Goal: Task Accomplishment & Management: Manage account settings

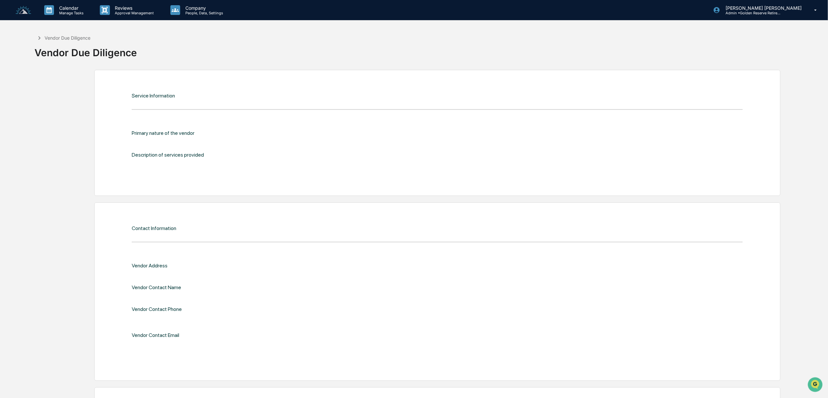
click at [30, 12] on img at bounding box center [24, 10] width 16 height 9
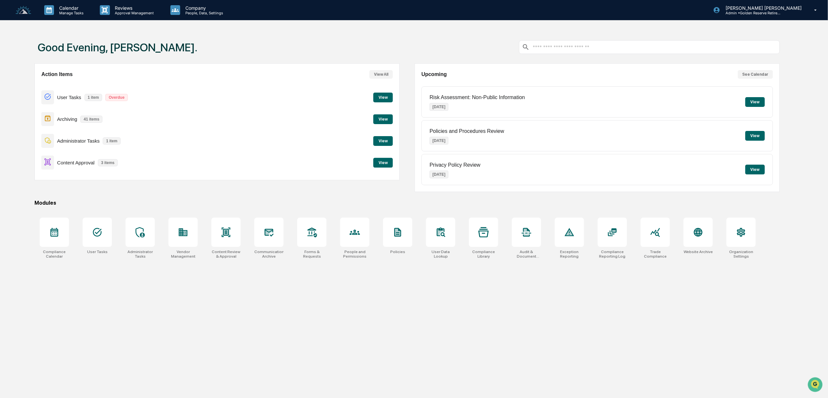
click at [381, 98] on button "View" at bounding box center [383, 98] width 20 height 10
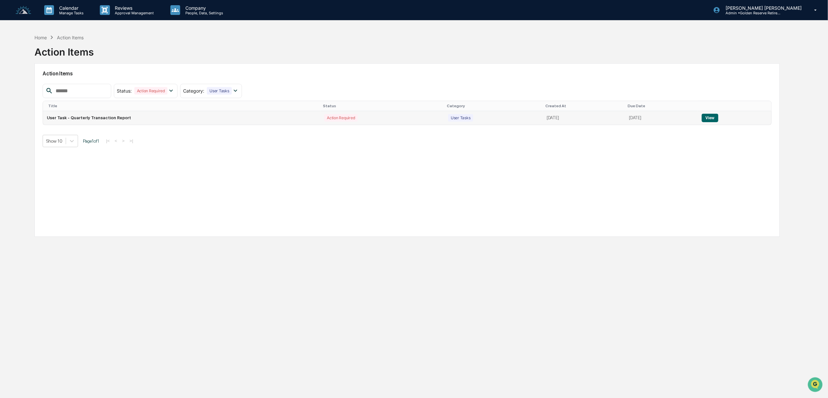
click at [713, 119] on button "View" at bounding box center [709, 118] width 17 height 8
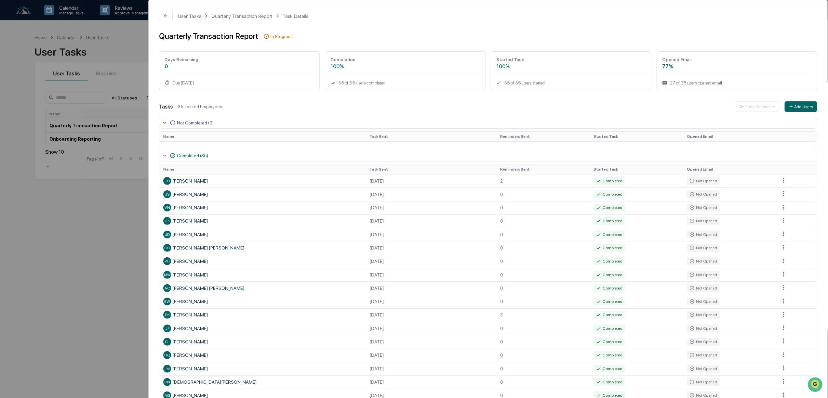
click at [166, 122] on icon at bounding box center [164, 122] width 5 height 5
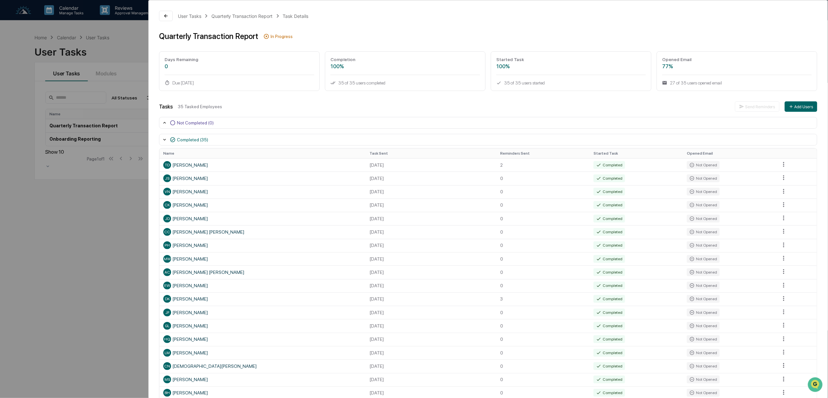
click at [191, 123] on div "Not Completed (0)" at bounding box center [195, 122] width 37 height 5
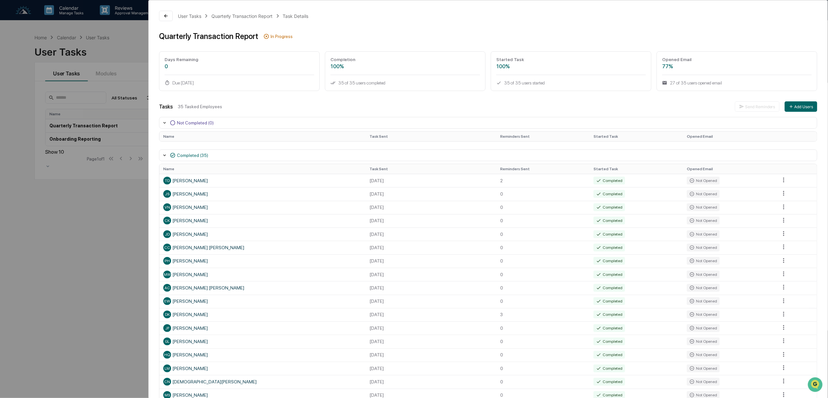
click at [271, 38] on div "In Progress" at bounding box center [281, 36] width 22 height 5
click at [300, 15] on div "Task Details" at bounding box center [295, 16] width 26 height 6
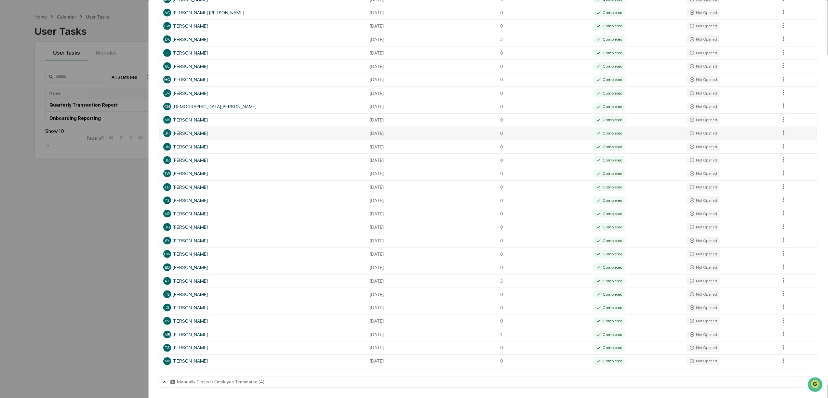
scroll to position [31, 0]
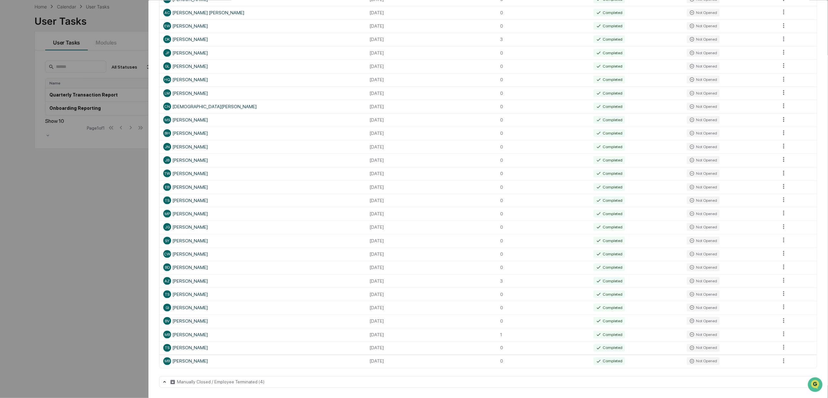
click at [251, 384] on div "Manually Closed / Employee Terminated (4)" at bounding box center [220, 382] width 87 height 5
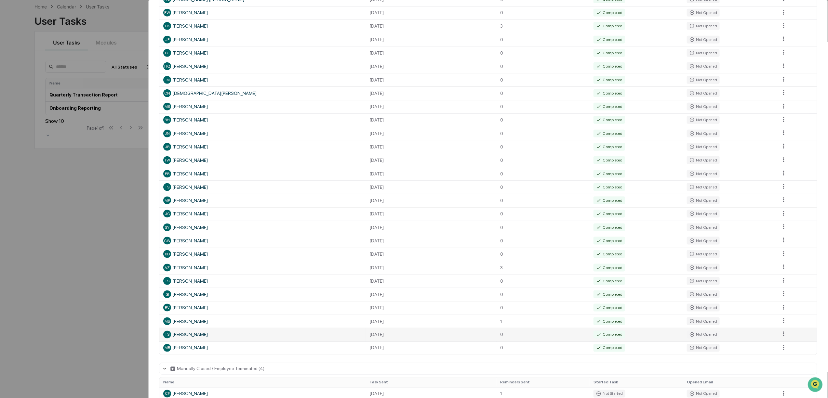
scroll to position [360, 0]
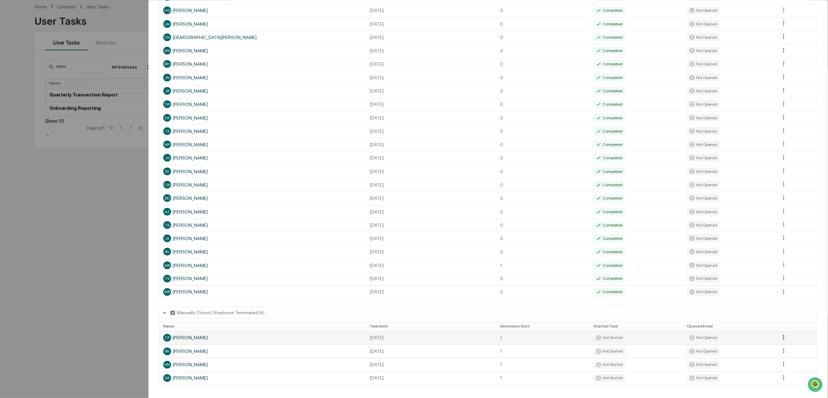
click at [780, 340] on html "Calendar Manage Tasks Reviews Approval Management Company People, Data, Setting…" at bounding box center [414, 168] width 828 height 398
click at [256, 312] on html "Calendar Manage Tasks Reviews Approval Management Company People, Data, Setting…" at bounding box center [416, 168] width 832 height 398
click at [166, 311] on icon at bounding box center [164, 312] width 5 height 5
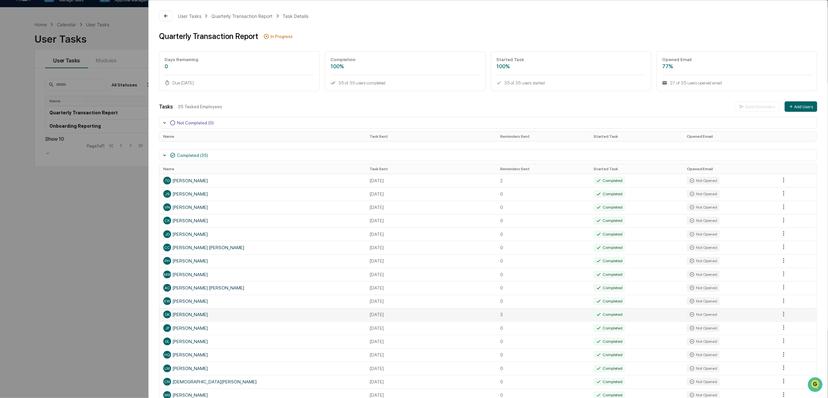
scroll to position [0, 0]
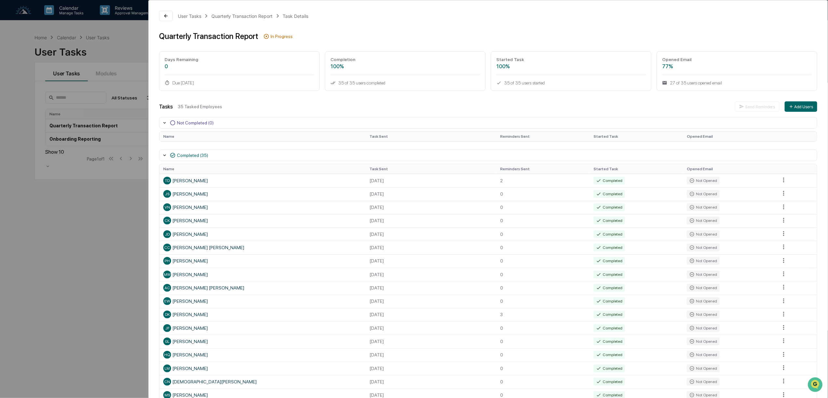
click at [44, 247] on div "User Tasks Quarterly Transaction Report Task Details Quarterly Transaction Repo…" at bounding box center [414, 199] width 828 height 398
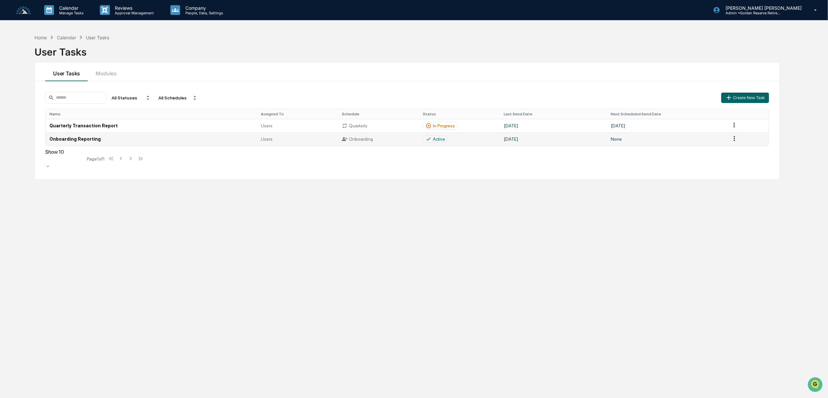
click at [94, 141] on td "Onboarding Reporting" at bounding box center [151, 138] width 211 height 13
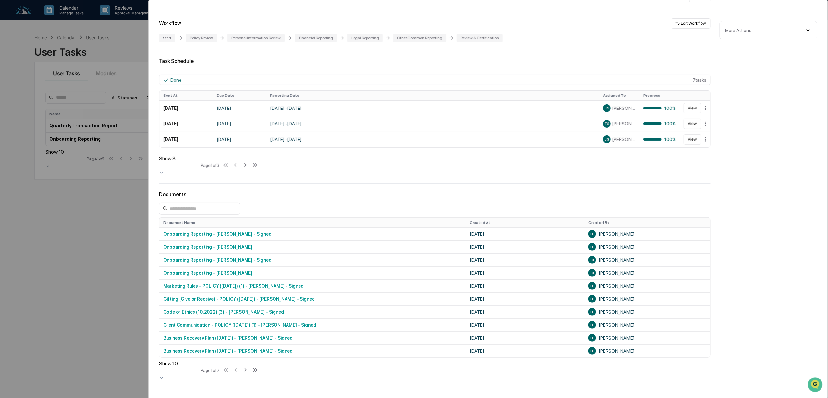
scroll to position [27, 0]
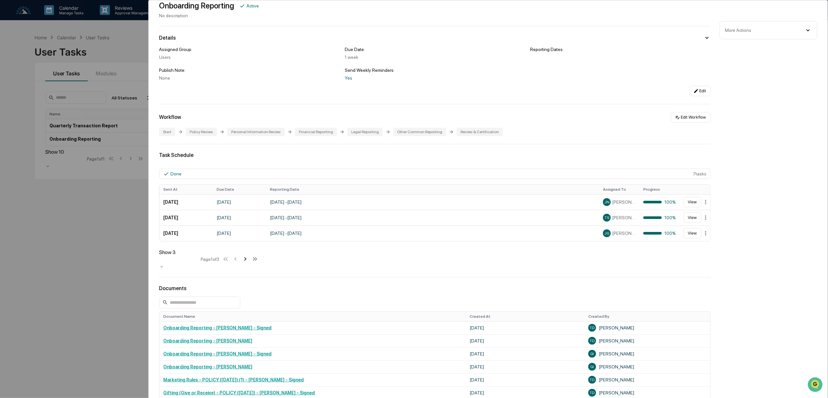
click at [246, 259] on icon at bounding box center [245, 258] width 7 height 7
click at [247, 258] on icon at bounding box center [246, 259] width 2 height 4
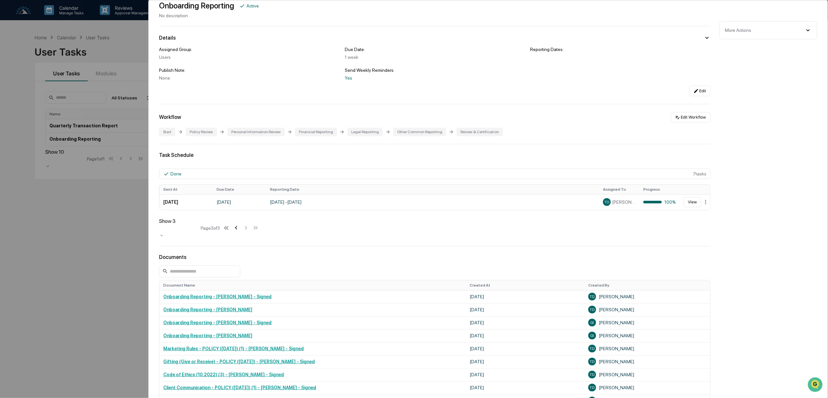
click at [237, 229] on icon at bounding box center [235, 227] width 7 height 7
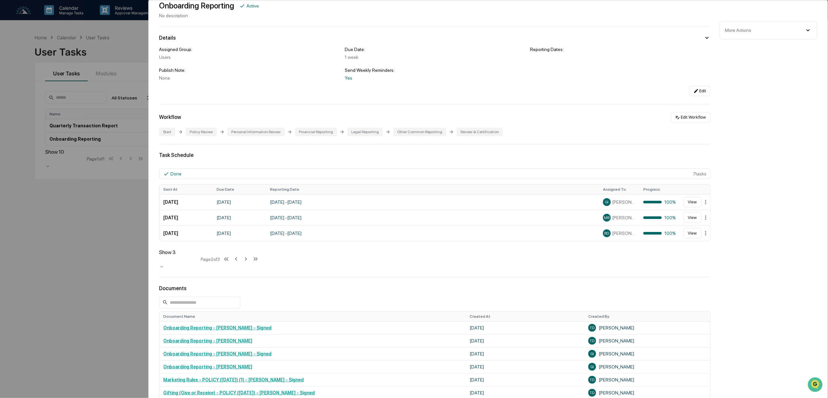
scroll to position [0, 0]
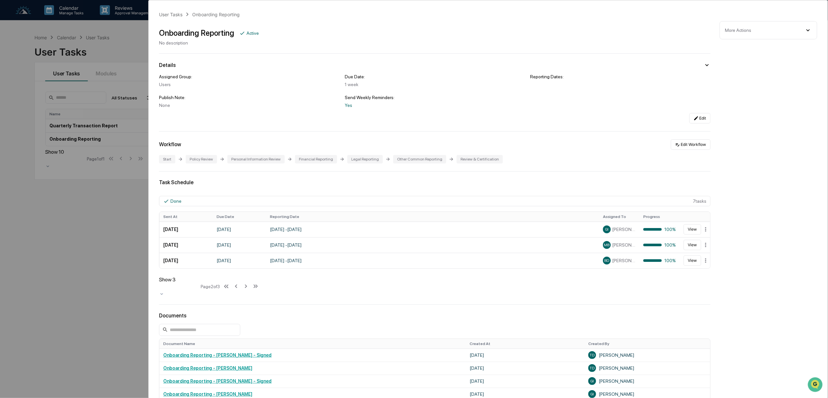
click at [751, 34] on div "More Actions Close Task Delete Task" at bounding box center [768, 30] width 98 height 18
click at [795, 35] on div "More Actions Close Task Delete Task" at bounding box center [768, 30] width 98 height 18
click at [809, 30] on icon at bounding box center [807, 30] width 3 height 2
click at [761, 42] on button "Close Task" at bounding box center [768, 44] width 86 height 10
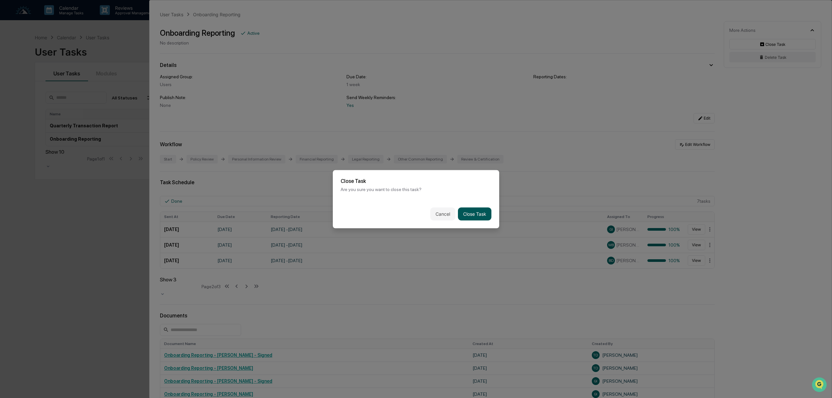
click at [481, 211] on button "Close Task" at bounding box center [474, 213] width 33 height 13
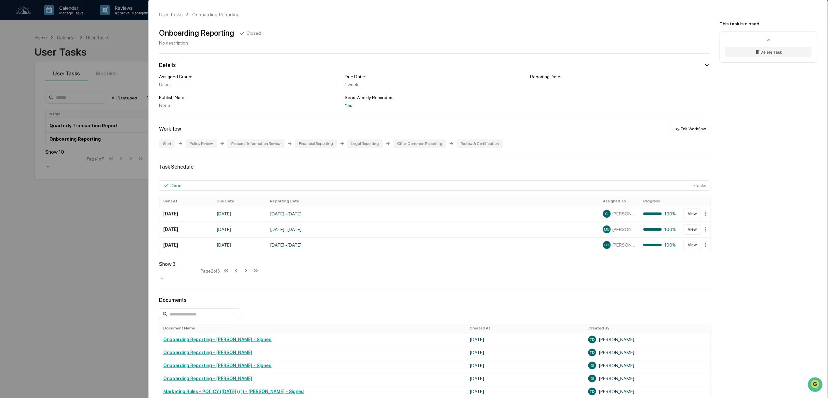
click at [33, 222] on div "User Tasks Onboarding Reporting Onboarding Reporting Closed No description Deta…" at bounding box center [414, 199] width 828 height 398
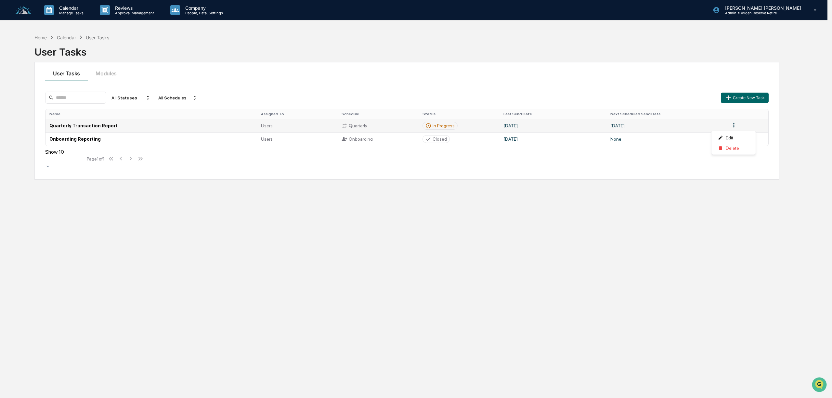
click at [731, 128] on html "Calendar Manage Tasks Reviews Approval Management Company People, Data, Setting…" at bounding box center [416, 199] width 832 height 398
click at [66, 127] on html "Calendar Manage Tasks Reviews Approval Management Company People, Data, Setting…" at bounding box center [416, 199] width 832 height 398
click at [433, 126] on div "In Progress" at bounding box center [444, 125] width 22 height 5
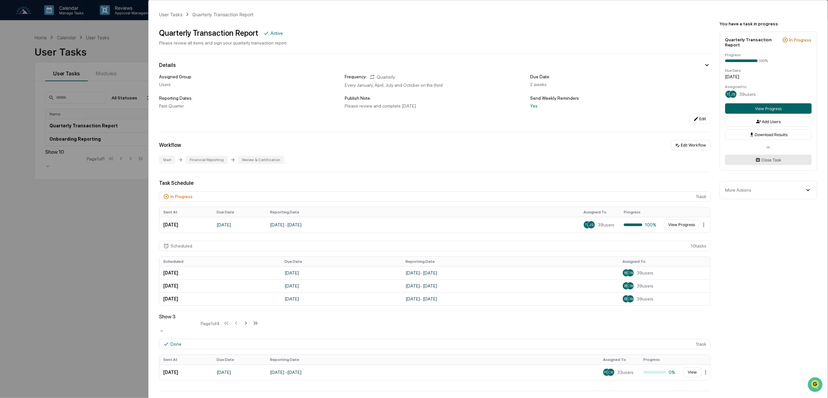
click at [783, 162] on button "Close Task" at bounding box center [768, 160] width 86 height 10
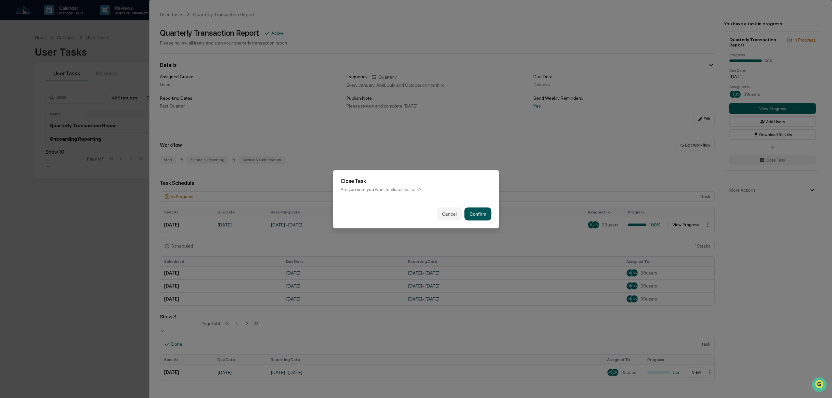
click at [480, 212] on button "Confirm" at bounding box center [478, 213] width 27 height 13
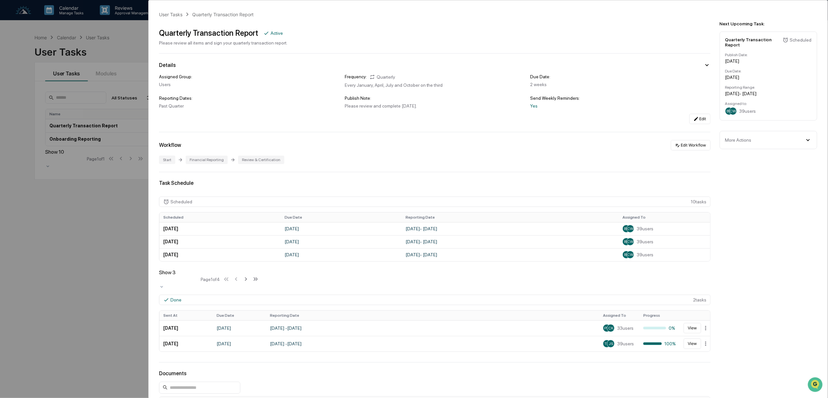
click at [99, 228] on div "User Tasks Quarterly Transaction Report Quarterly Transaction Report Active Ple…" at bounding box center [414, 199] width 828 height 398
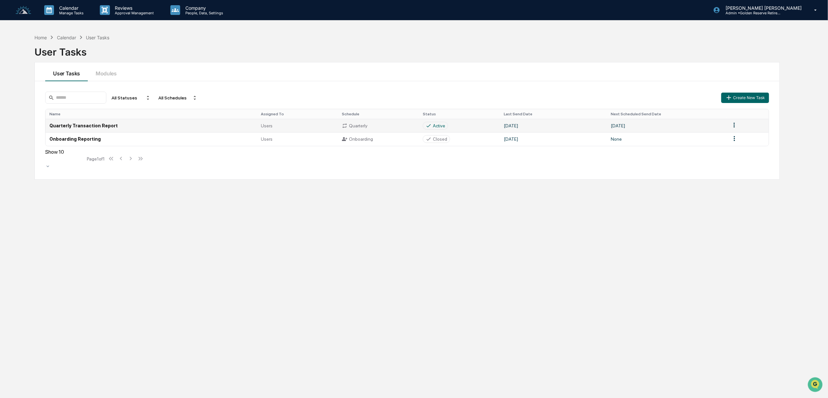
click at [731, 126] on html "Calendar Manage Tasks Reviews Approval Management Company People, Data, Setting…" at bounding box center [414, 199] width 828 height 398
click at [727, 137] on div "Edit" at bounding box center [734, 138] width 42 height 10
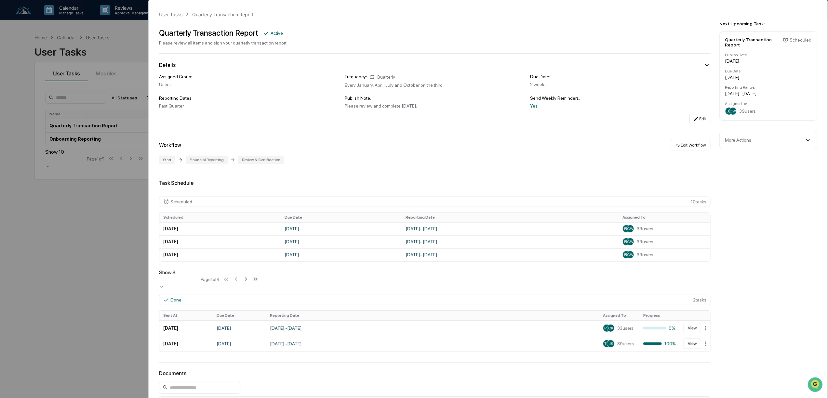
click at [177, 77] on div "Assigned Group:" at bounding box center [249, 76] width 180 height 5
click at [695, 123] on button "Edit" at bounding box center [699, 119] width 21 height 10
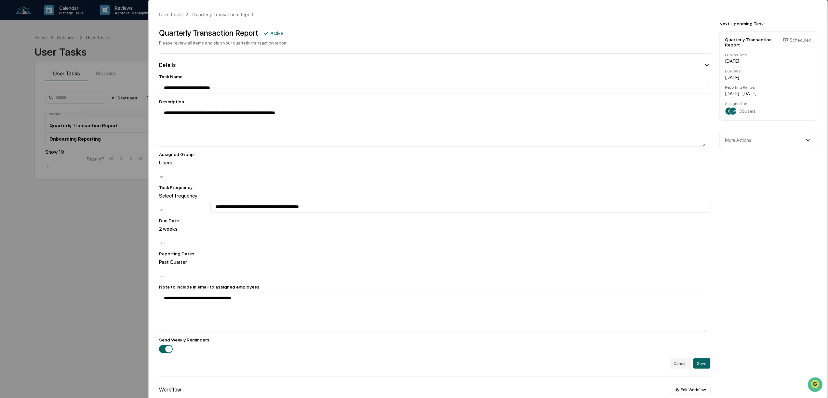
click at [161, 170] on div at bounding box center [160, 169] width 1 height 7
click at [161, 166] on div at bounding box center [160, 169] width 1 height 7
click at [107, 213] on div "**********" at bounding box center [414, 199] width 828 height 398
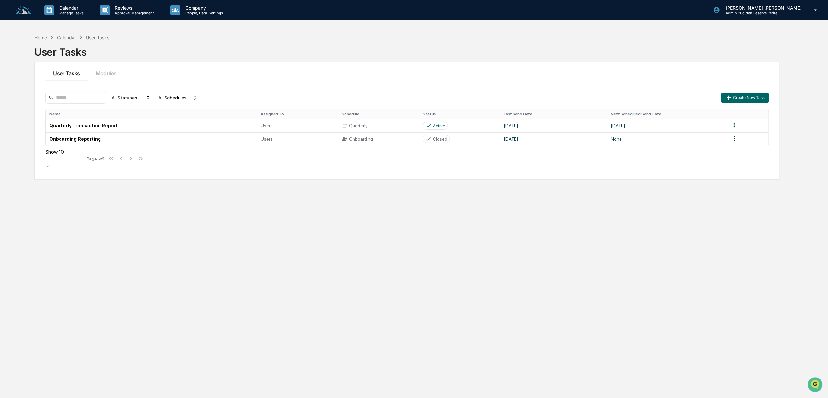
click at [23, 11] on img at bounding box center [24, 10] width 16 height 9
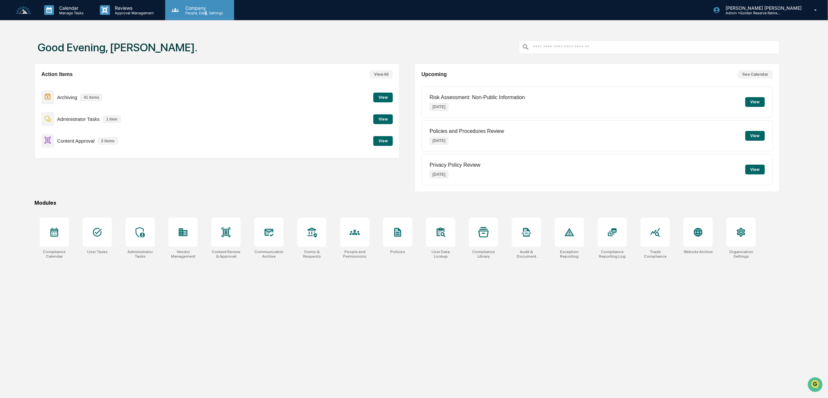
click at [205, 17] on div "Company People, Data, Settings" at bounding box center [199, 10] width 69 height 20
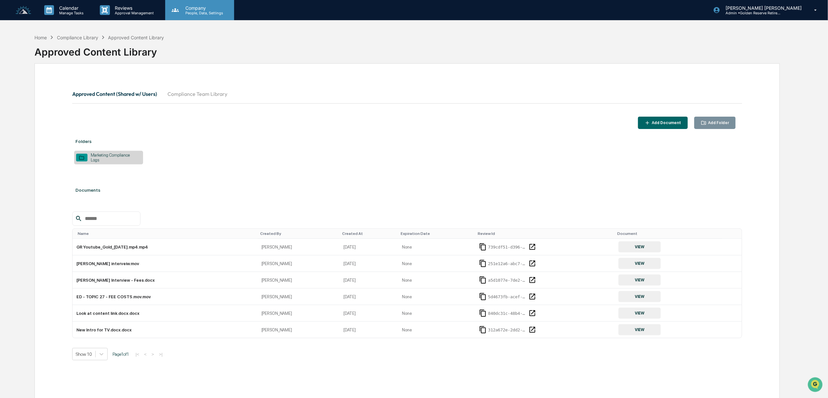
click at [191, 15] on p "People, Data, Settings" at bounding box center [203, 13] width 46 height 5
click at [21, 6] on img at bounding box center [24, 10] width 16 height 9
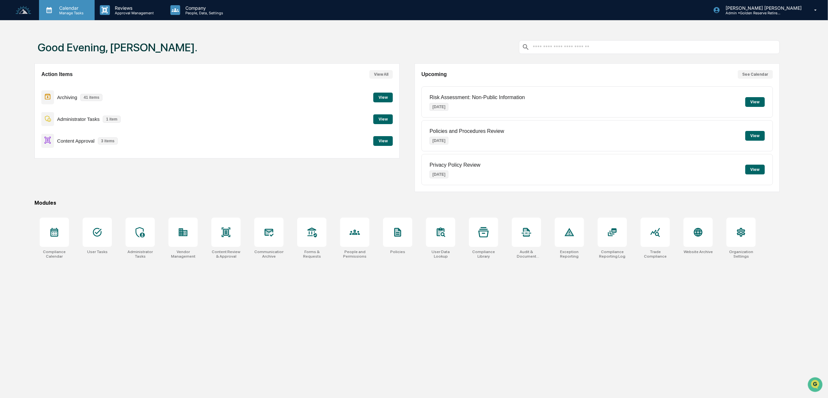
click at [72, 7] on p "Calendar" at bounding box center [70, 8] width 33 height 6
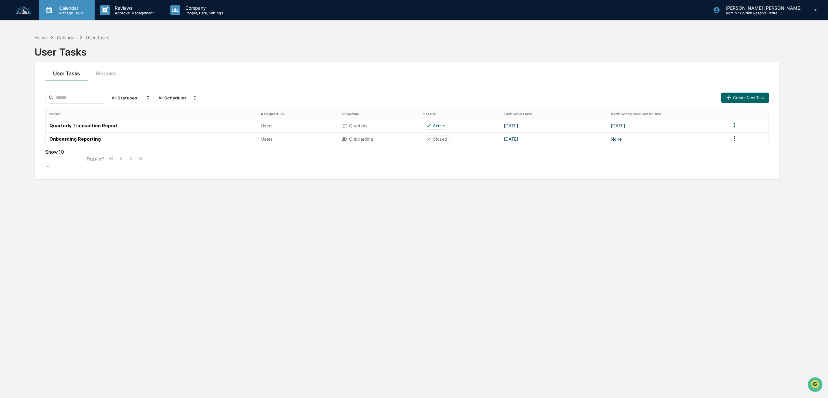
click at [62, 12] on p "Manage Tasks" at bounding box center [70, 13] width 33 height 5
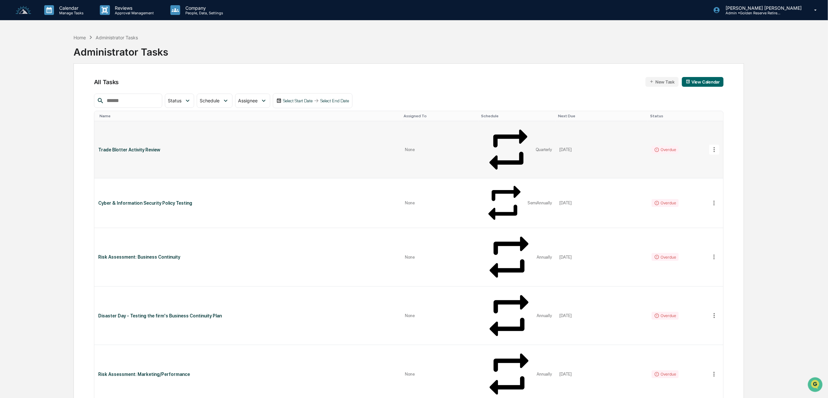
click at [659, 146] on div "Overdue" at bounding box center [664, 150] width 27 height 8
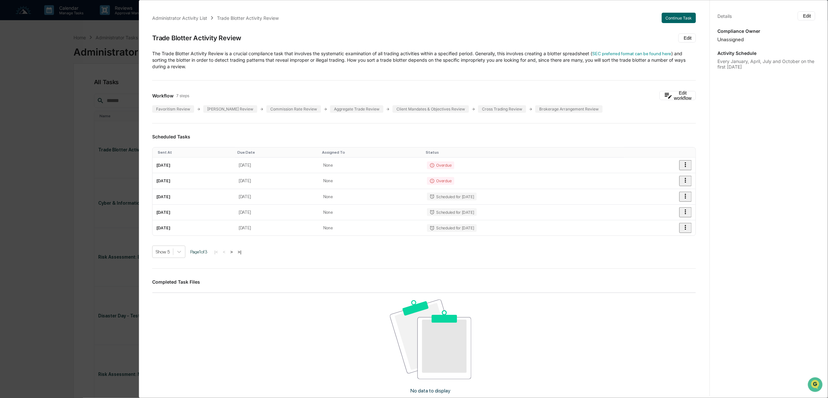
click at [89, 71] on div "Administrator Activity List Trade Blotter Activity Review Continue Task Trade B…" at bounding box center [414, 199] width 828 height 398
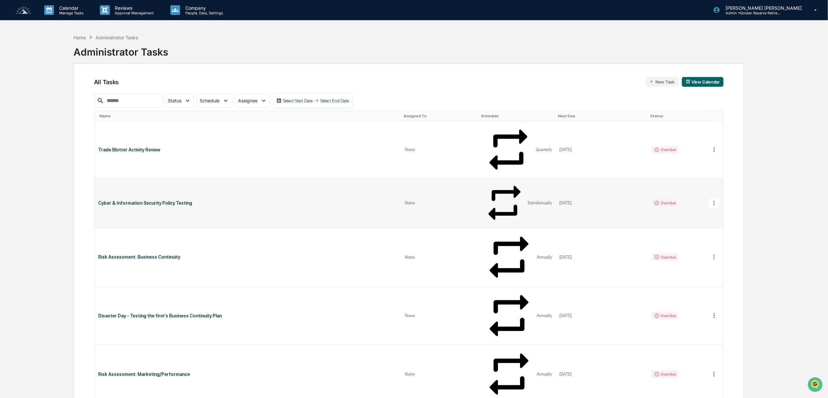
click at [138, 201] on div "Cyber & Information Security Policy Testing" at bounding box center [247, 203] width 299 height 5
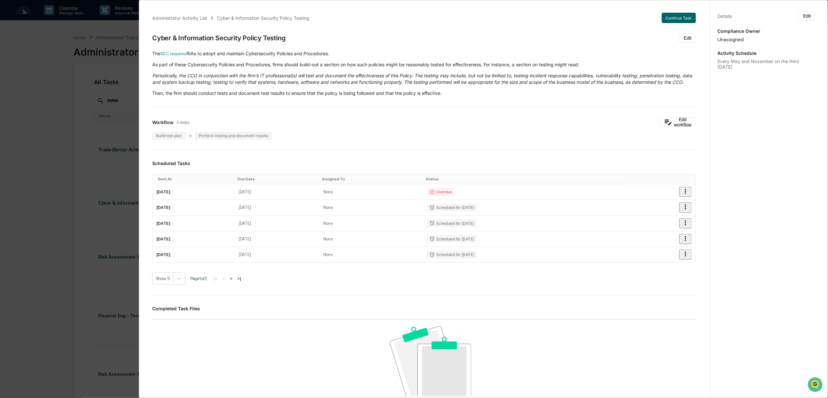
click at [80, 87] on div "Administrator Activity List Cyber & Information Security Policy Testing Continu…" at bounding box center [414, 199] width 828 height 398
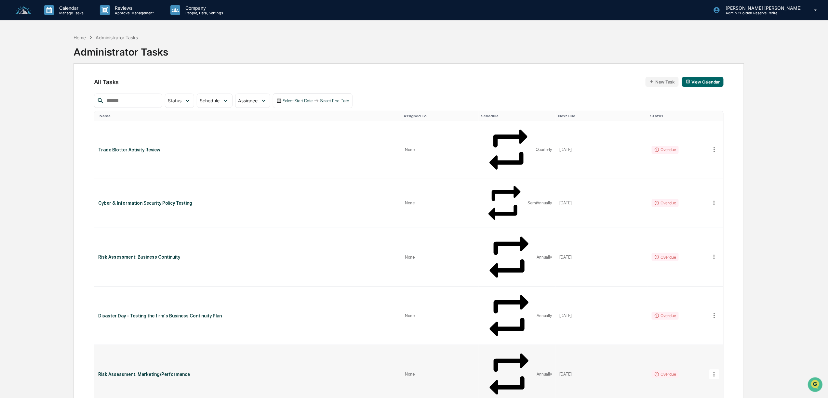
click at [143, 372] on div "Risk Assessment: Marketing/Performance" at bounding box center [247, 374] width 299 height 5
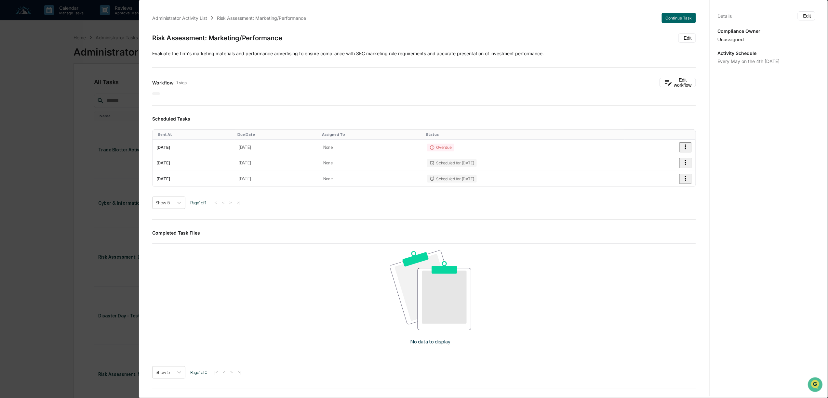
click at [42, 127] on div "Administrator Activity List Risk Assessment: Marketing/Performance Continue Tas…" at bounding box center [414, 199] width 828 height 398
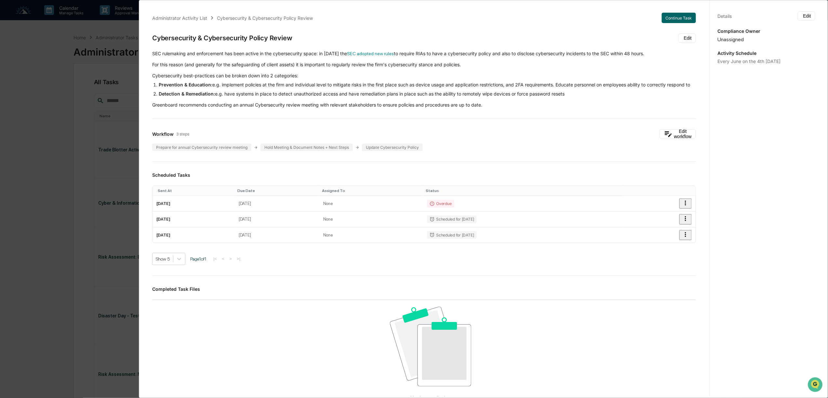
click at [17, 162] on div "Administrator Activity List Cybersecurity & Cybersecurity Policy Review Continu…" at bounding box center [414, 199] width 828 height 398
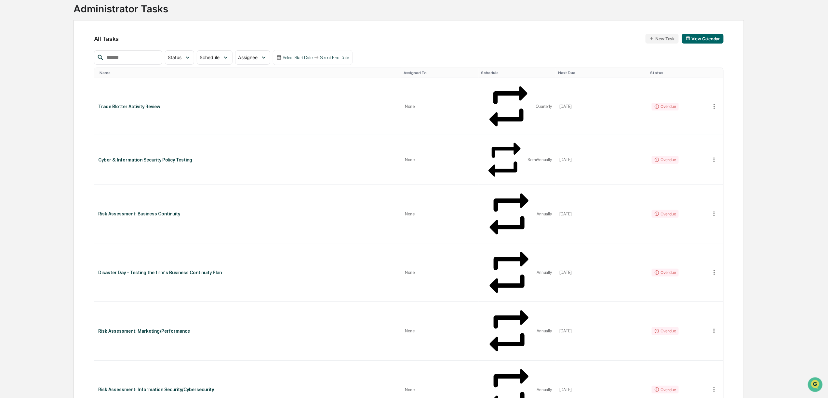
scroll to position [86, 0]
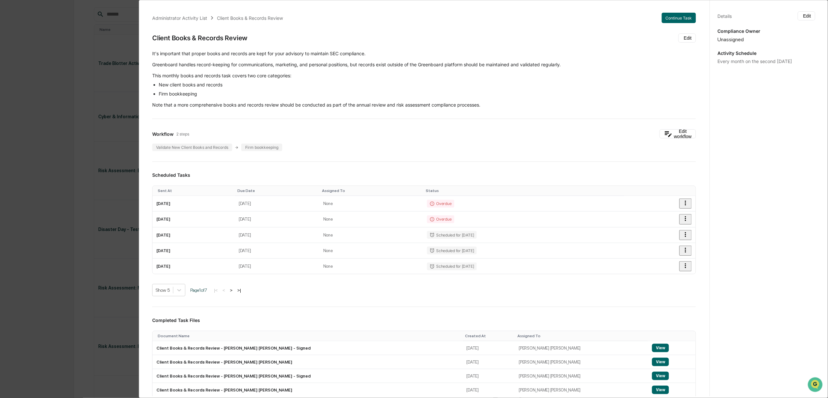
click at [38, 130] on div "Administrator Activity List Client Books & Records Review Continue Task Client …" at bounding box center [414, 199] width 828 height 398
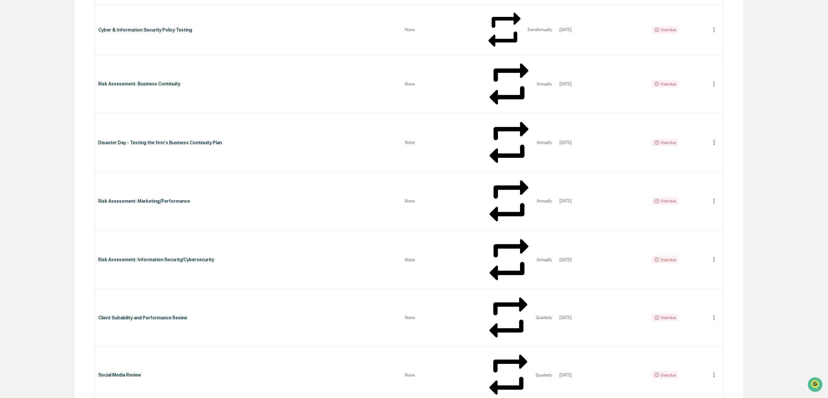
scroll to position [0, 0]
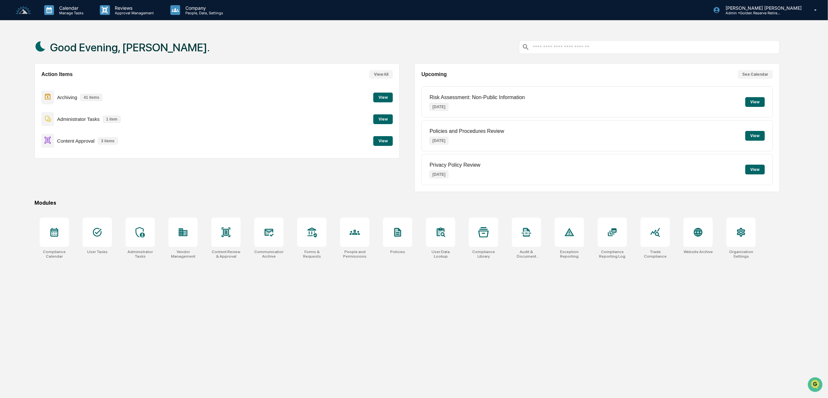
click at [387, 142] on button "View" at bounding box center [383, 141] width 20 height 10
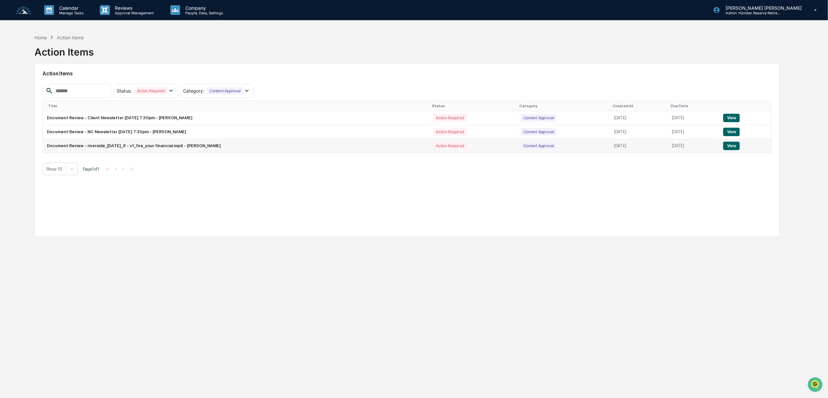
click at [734, 146] on button "View" at bounding box center [731, 146] width 17 height 8
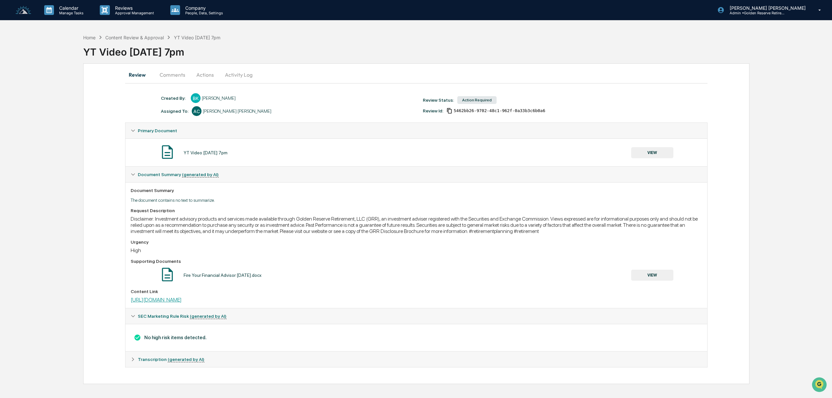
click at [182, 303] on link "https://riverside.fm/shared/exported-clip/1c2965bd4cf1aff0c434" at bounding box center [156, 300] width 51 height 6
click at [652, 278] on button "VIEW" at bounding box center [652, 275] width 42 height 11
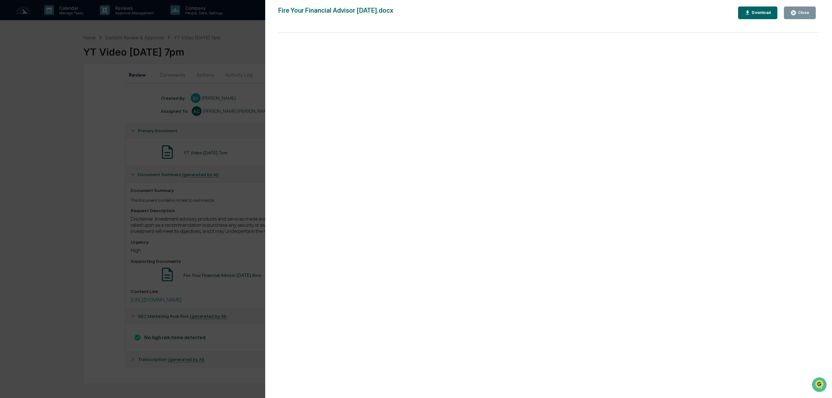
click at [800, 11] on div "Close" at bounding box center [803, 12] width 13 height 5
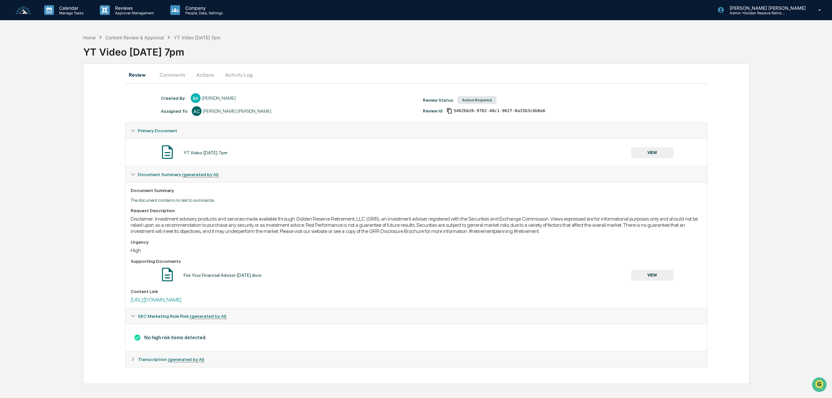
click at [207, 74] on button "Actions" at bounding box center [204, 75] width 29 height 16
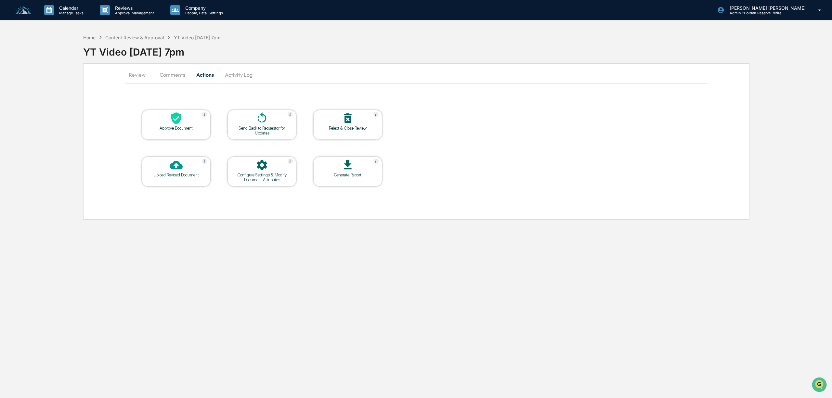
click at [182, 126] on div "Approve Document" at bounding box center [176, 128] width 59 height 5
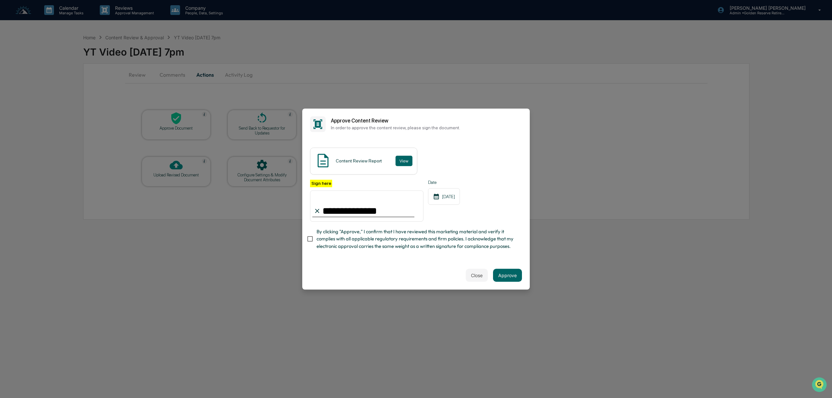
type input "**********"
click at [514, 280] on button "Approve" at bounding box center [507, 275] width 29 height 13
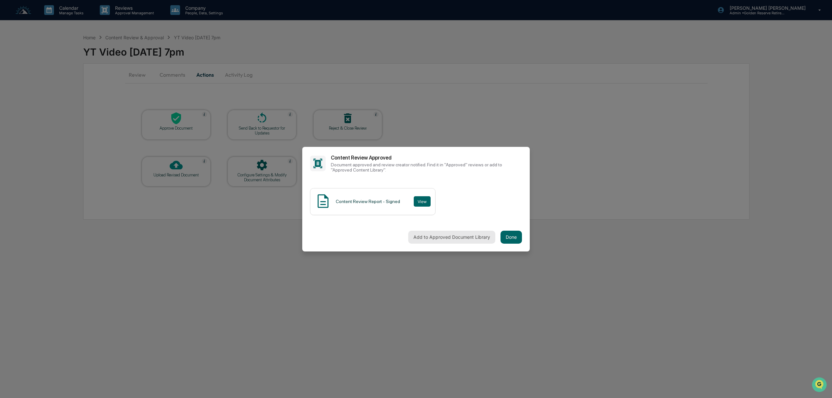
click at [460, 239] on button "Add to Approved Document Library" at bounding box center [451, 237] width 87 height 13
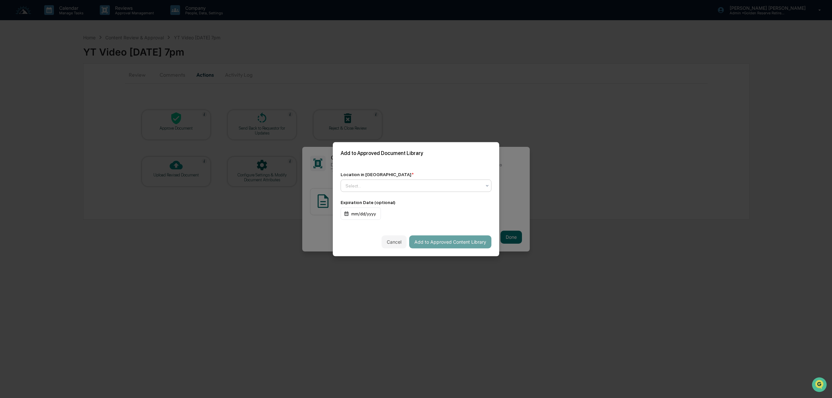
click at [397, 190] on div "Select..." at bounding box center [413, 185] width 142 height 9
click at [396, 218] on div "↳ Marketing Compliance Logs" at bounding box center [416, 213] width 150 height 13
click at [456, 245] on button "Add to Approved Content Library" at bounding box center [450, 241] width 82 height 13
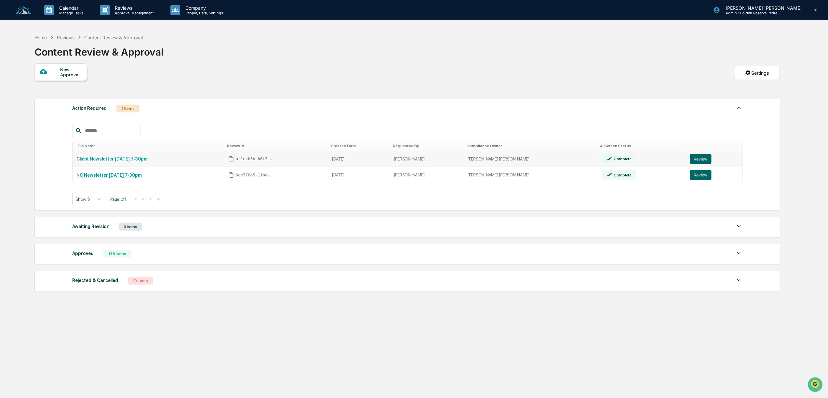
click at [112, 156] on td "Client Newsletter [DATE] 7:30pm" at bounding box center [148, 159] width 152 height 16
click at [114, 162] on link "Client Newsletter [DATE] 7:30pm" at bounding box center [111, 158] width 71 height 5
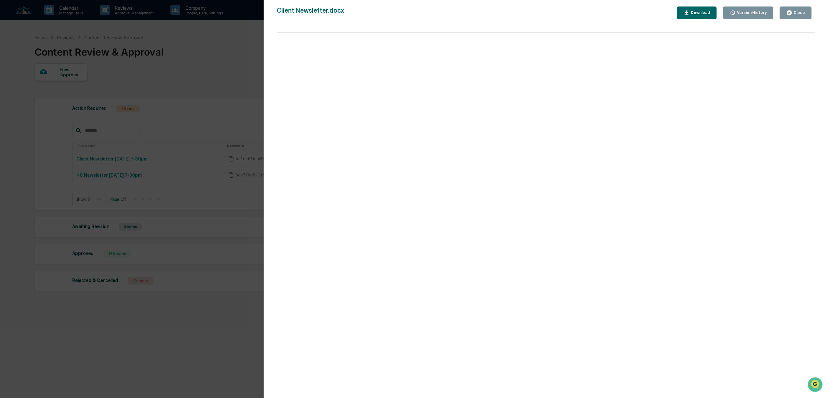
click at [796, 13] on div "Close" at bounding box center [798, 12] width 13 height 5
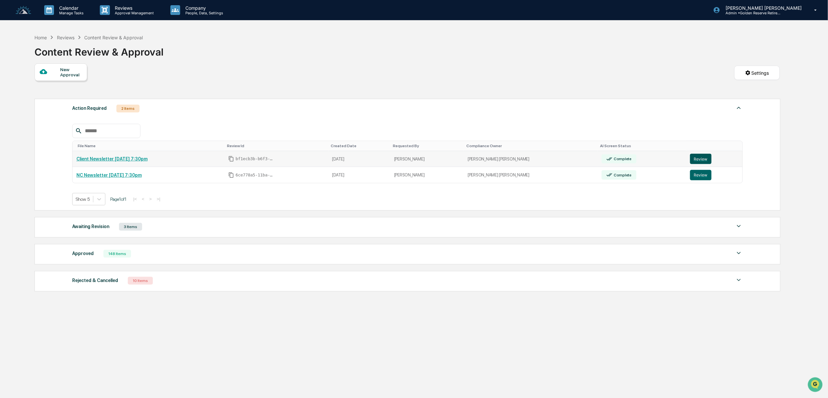
click at [697, 160] on button "Review" at bounding box center [700, 159] width 21 height 10
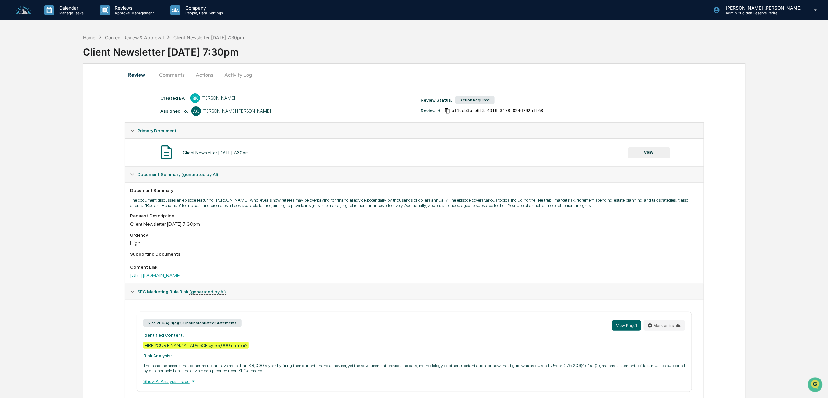
click at [208, 76] on button "Actions" at bounding box center [204, 75] width 29 height 16
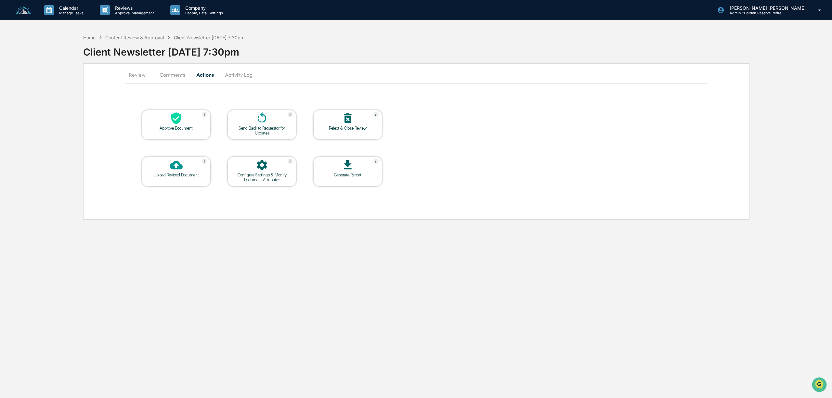
click at [180, 125] on div at bounding box center [176, 119] width 65 height 14
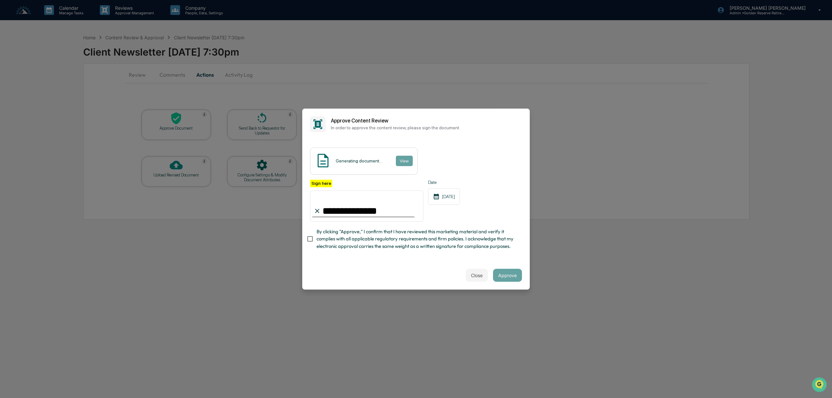
type input "**********"
click at [508, 275] on button "Approve" at bounding box center [507, 275] width 29 height 13
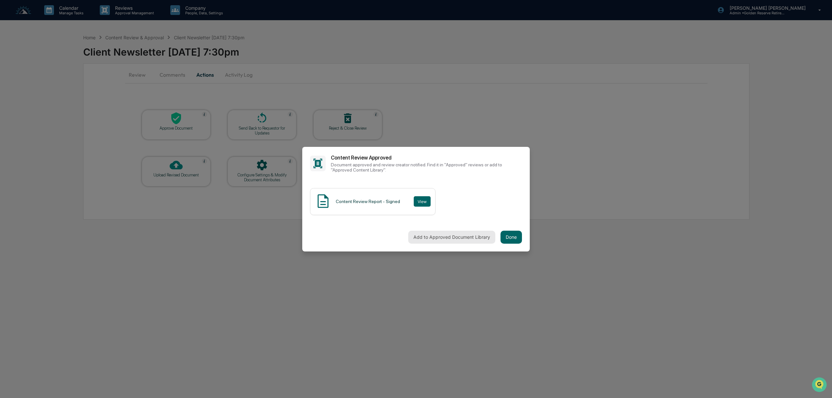
click at [462, 241] on button "Add to Approved Document Library" at bounding box center [451, 237] width 87 height 13
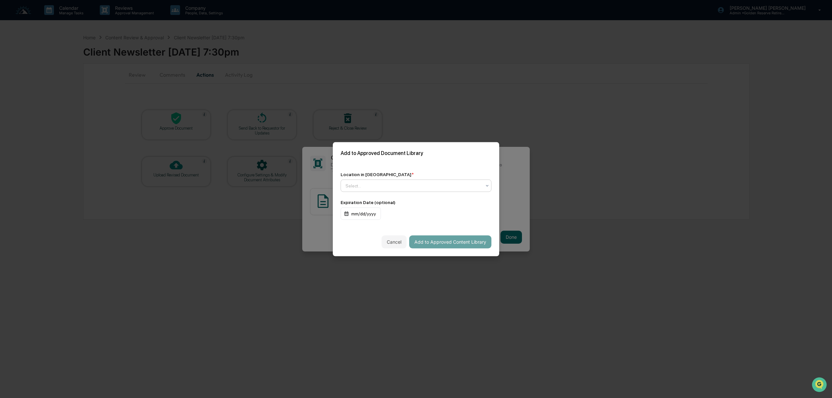
click at [399, 188] on div at bounding box center [414, 185] width 136 height 7
click at [398, 213] on div "↳ Marketing Compliance Logs" at bounding box center [416, 213] width 150 height 13
click at [444, 241] on button "Add to Approved Content Library" at bounding box center [450, 241] width 82 height 13
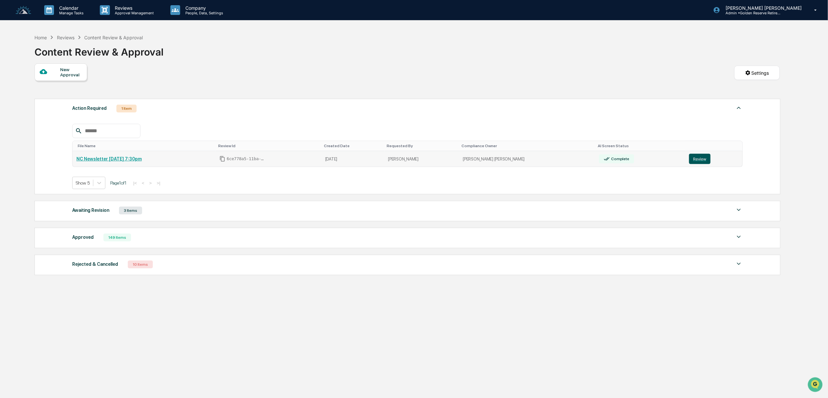
click at [693, 164] on button "Review" at bounding box center [699, 159] width 21 height 10
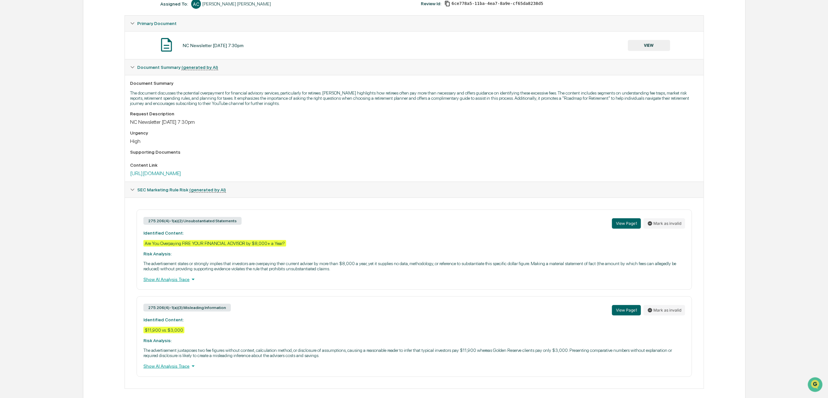
scroll to position [126, 0]
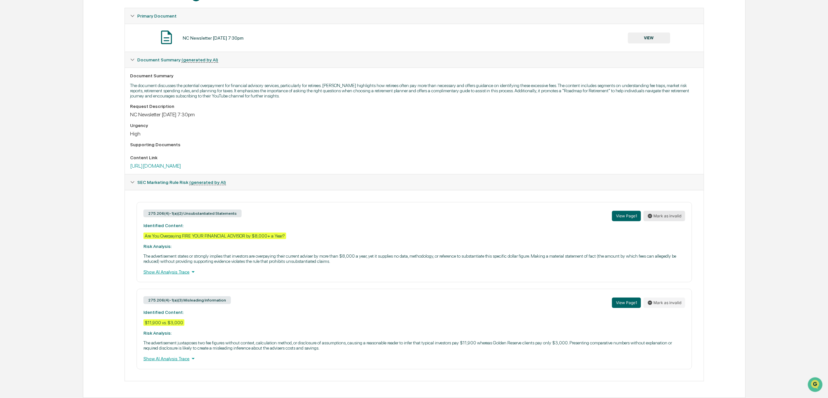
click at [664, 211] on button "Mark as invalid" at bounding box center [664, 216] width 42 height 10
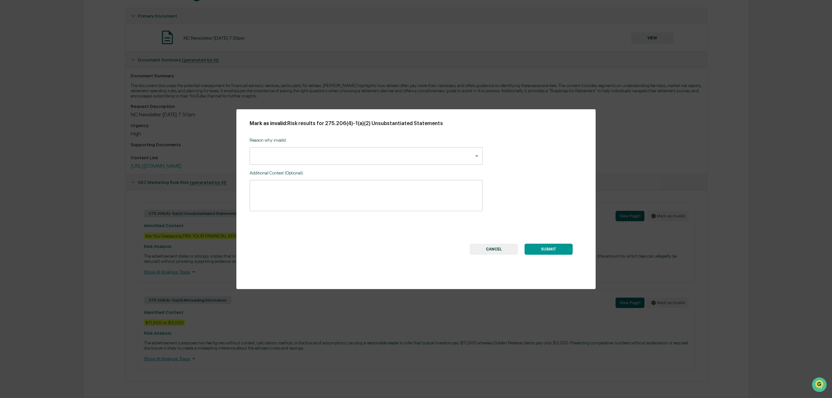
click at [460, 161] on body "Calendar Manage Tasks Reviews Approval Management Company People, Data, Setting…" at bounding box center [416, 141] width 832 height 513
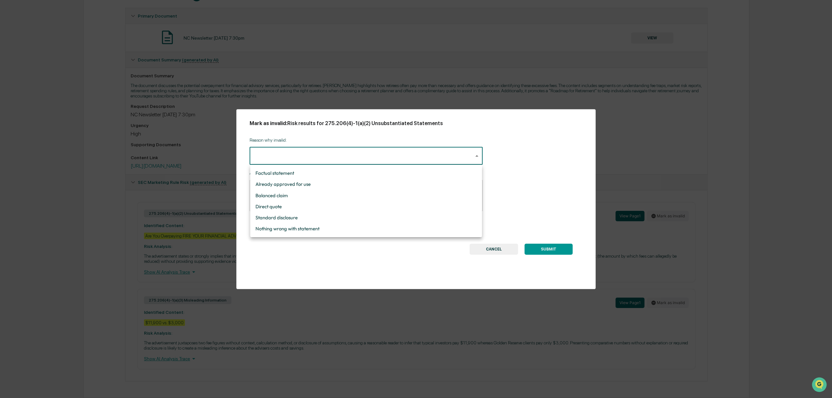
click at [418, 233] on li "Nothing wrong with statement" at bounding box center [366, 228] width 232 height 11
type input "**********"
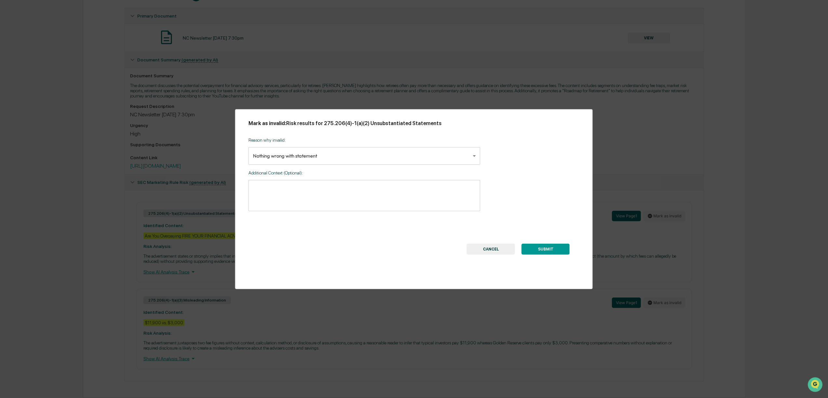
click at [552, 246] on button "SUBMIT" at bounding box center [545, 249] width 48 height 11
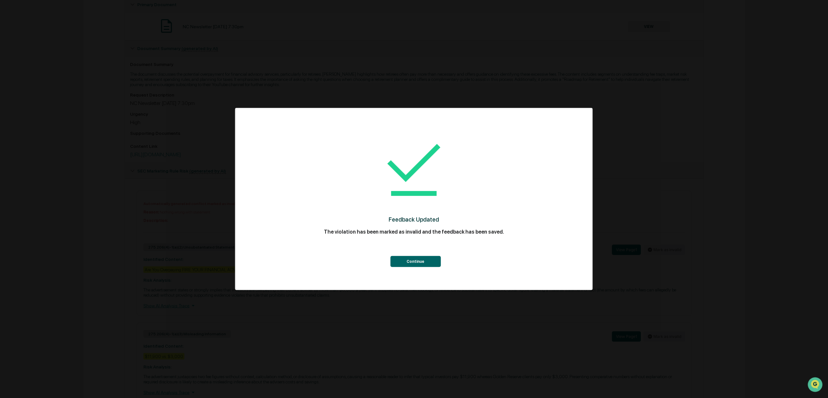
click at [426, 262] on button "Continue" at bounding box center [415, 261] width 50 height 11
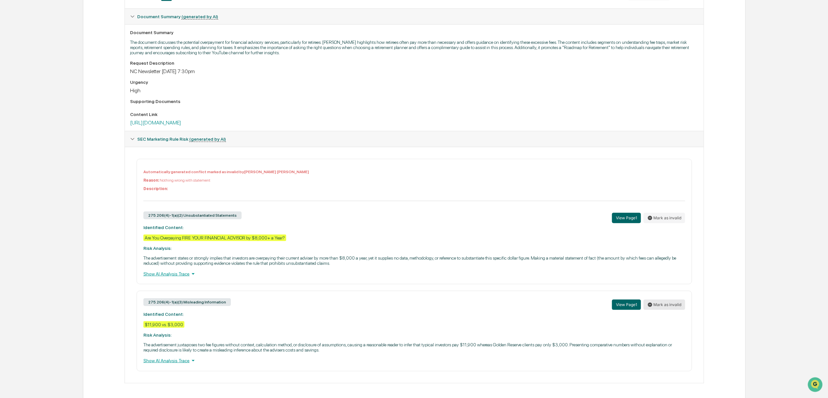
scroll to position [172, 0]
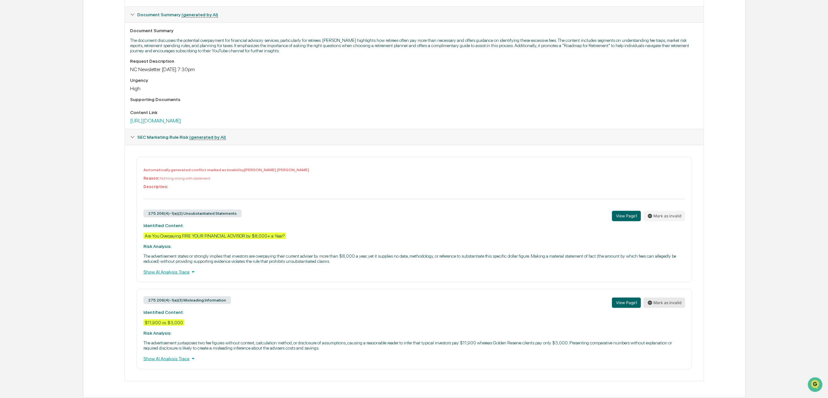
click at [674, 298] on button "Mark as invalid" at bounding box center [664, 303] width 42 height 10
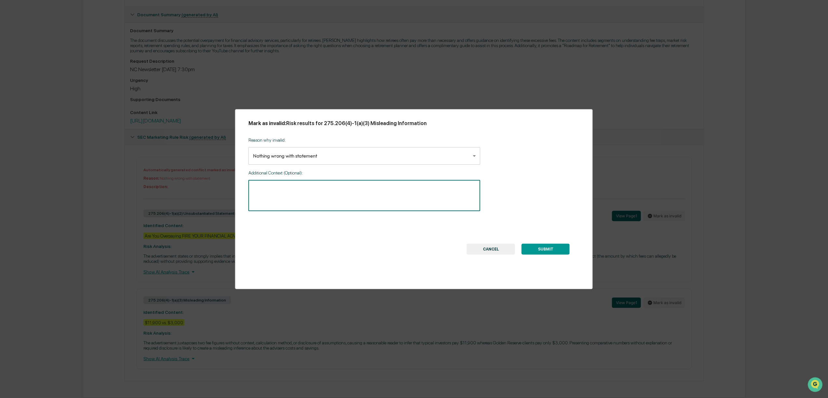
click at [400, 190] on textarea at bounding box center [364, 196] width 223 height 20
type textarea "**********"
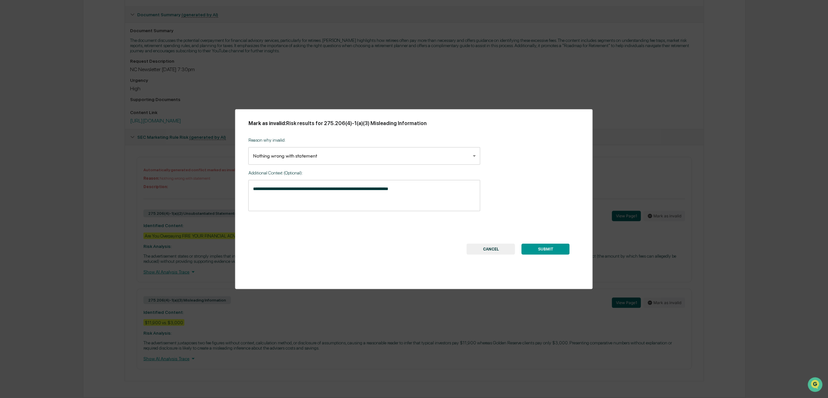
click at [548, 249] on button "SUBMIT" at bounding box center [545, 249] width 48 height 11
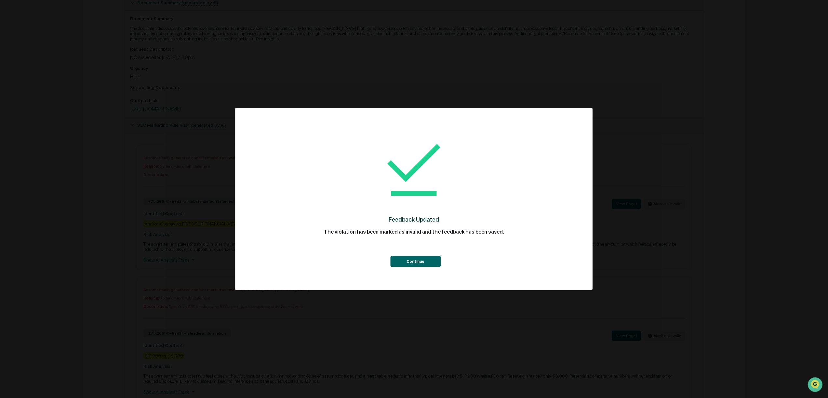
click at [422, 262] on button "Continue" at bounding box center [415, 261] width 50 height 11
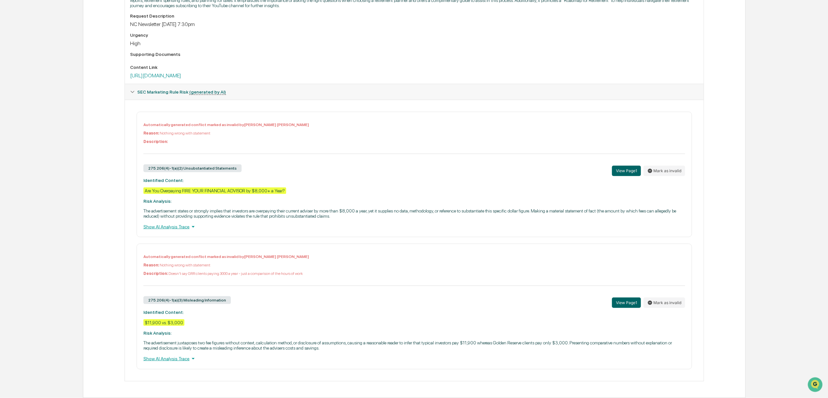
scroll to position [0, 0]
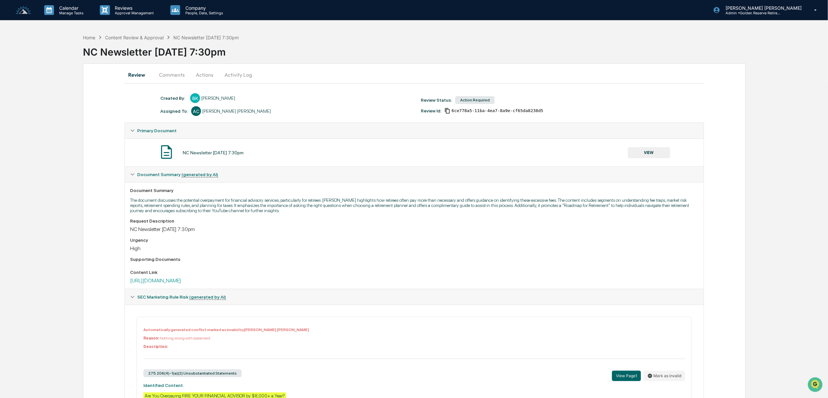
click at [195, 77] on button "Actions" at bounding box center [204, 75] width 29 height 16
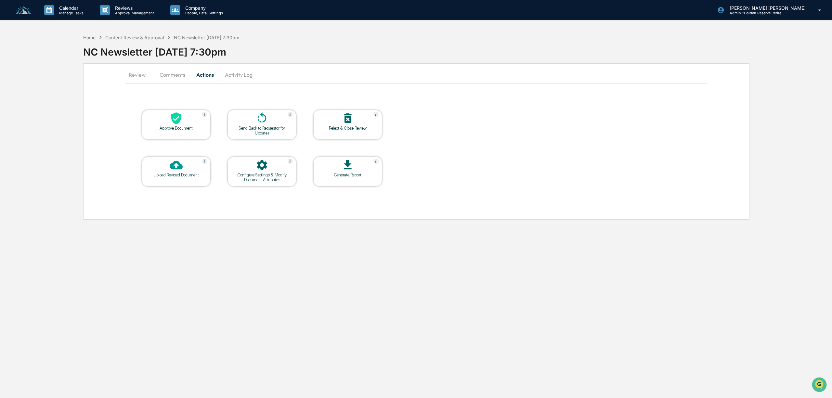
click at [192, 120] on div at bounding box center [176, 119] width 65 height 14
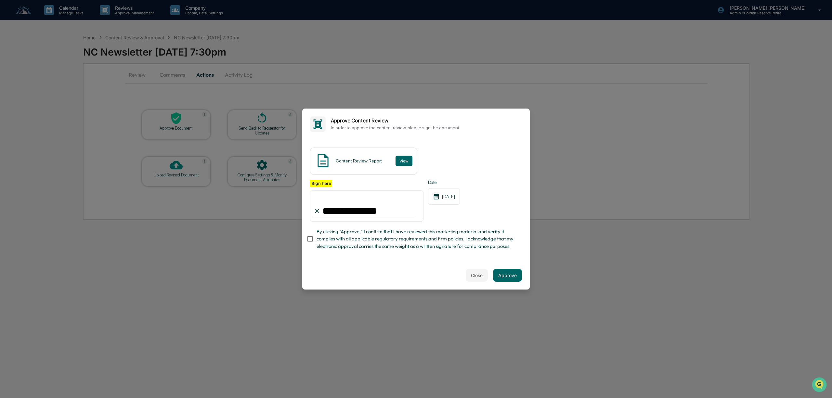
type input "**********"
click at [514, 277] on button "Approve" at bounding box center [507, 275] width 29 height 13
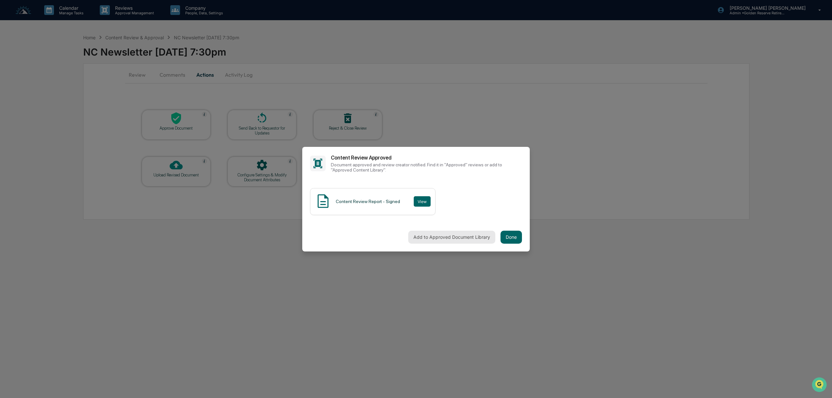
click at [480, 242] on button "Add to Approved Document Library" at bounding box center [451, 237] width 87 height 13
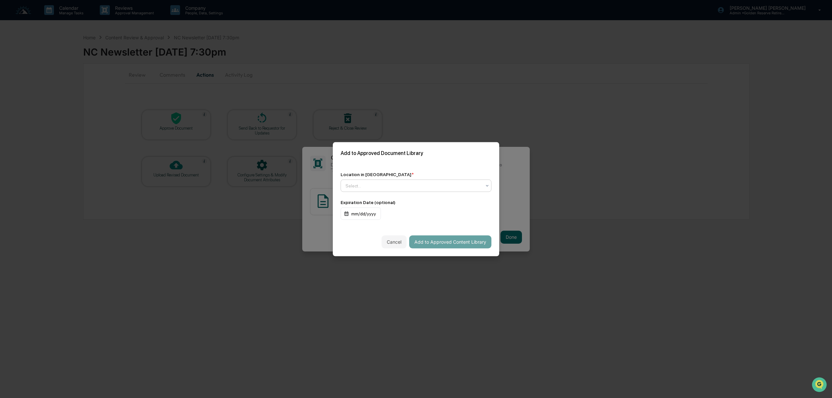
click at [431, 186] on div at bounding box center [414, 185] width 136 height 7
click at [417, 215] on div "↳ Marketing Compliance Logs" at bounding box center [416, 213] width 150 height 13
click at [440, 240] on button "Add to Approved Content Library" at bounding box center [450, 241] width 82 height 13
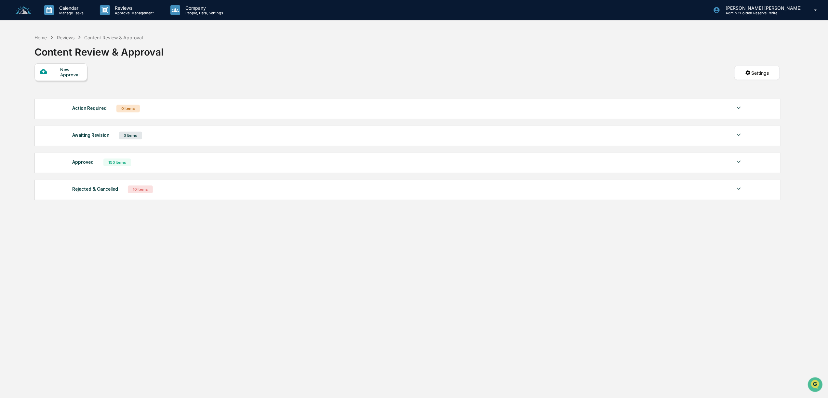
click at [149, 138] on div "Awaiting Revision 3 Items" at bounding box center [407, 135] width 670 height 9
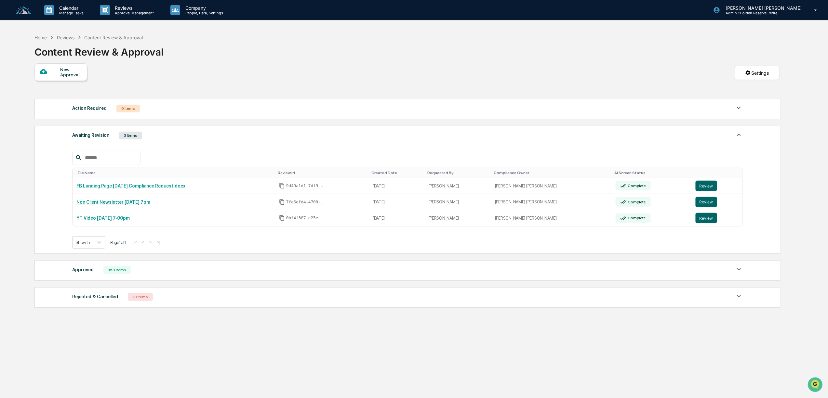
click at [178, 140] on div "Awaiting Revision 3 Items" at bounding box center [407, 135] width 670 height 9
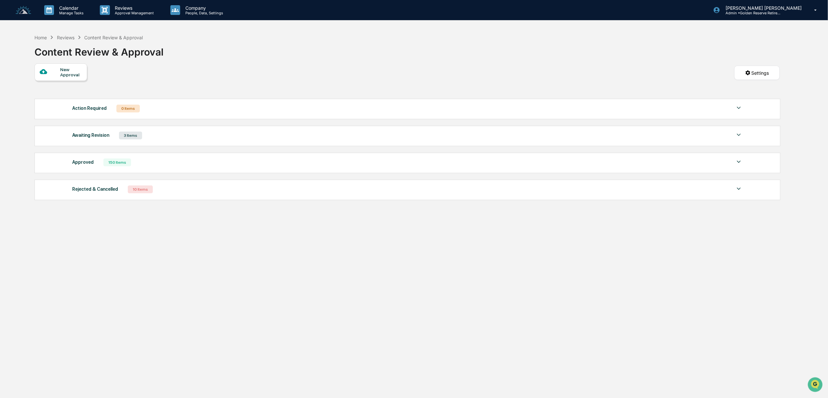
drag, startPoint x: 30, startPoint y: 15, endPoint x: 33, endPoint y: 17, distance: 4.0
click at [33, 17] on link at bounding box center [27, 10] width 23 height 20
